Goal: Navigation & Orientation: Find specific page/section

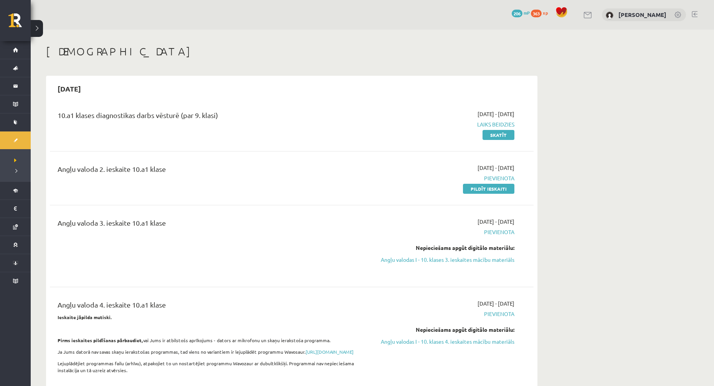
scroll to position [691, 0]
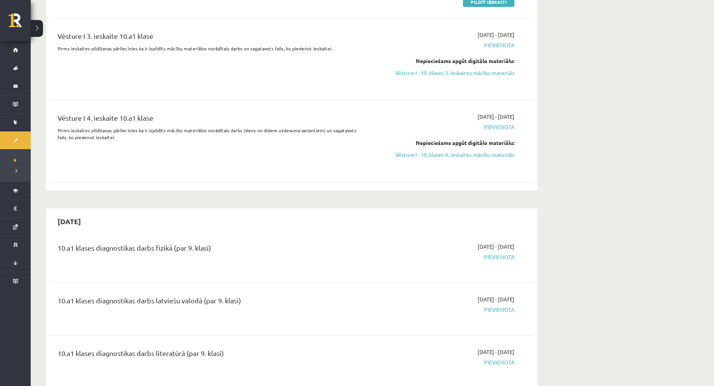
scroll to position [1114, 0]
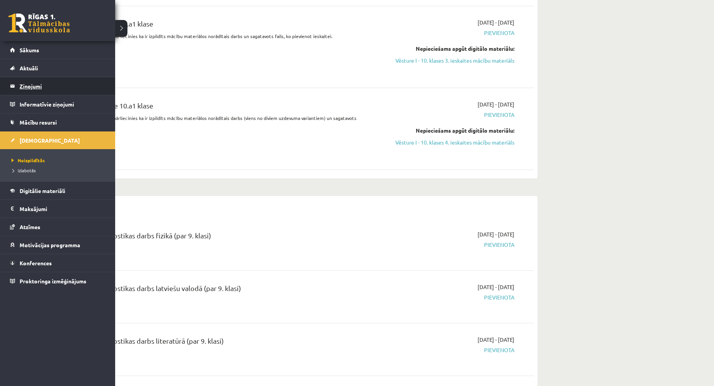
click at [34, 85] on legend "Ziņojumi 0" at bounding box center [63, 86] width 86 height 18
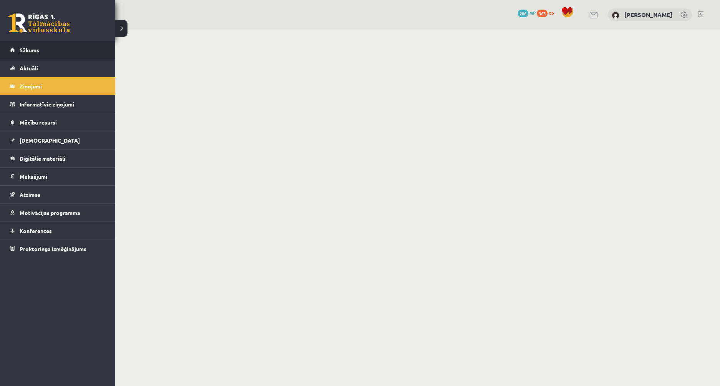
click at [21, 48] on span "Sākums" at bounding box center [30, 49] width 20 height 7
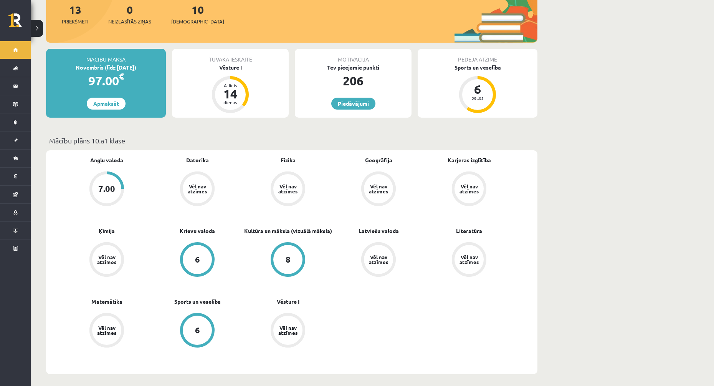
scroll to position [115, 0]
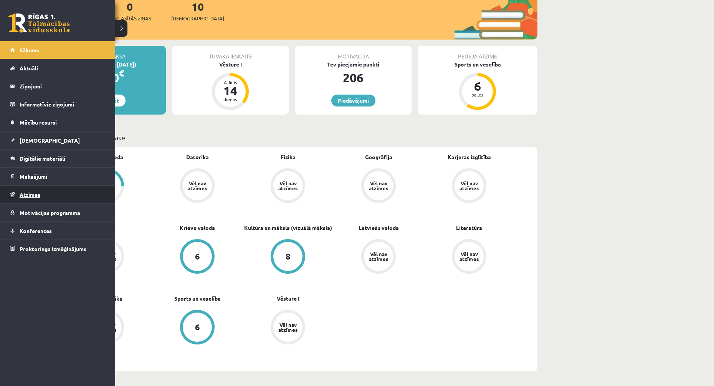
click at [30, 191] on span "Atzīmes" at bounding box center [30, 194] width 21 height 7
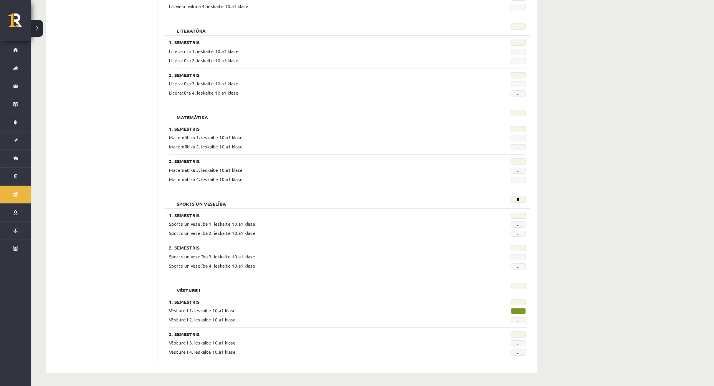
scroll to position [796, 0]
